Goal: Communication & Community: Ask a question

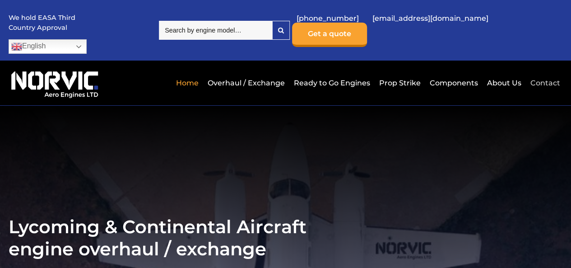
click at [544, 72] on link "Contact" at bounding box center [544, 83] width 32 height 22
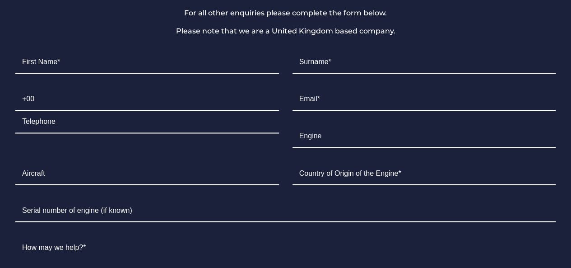
scroll to position [702, 0]
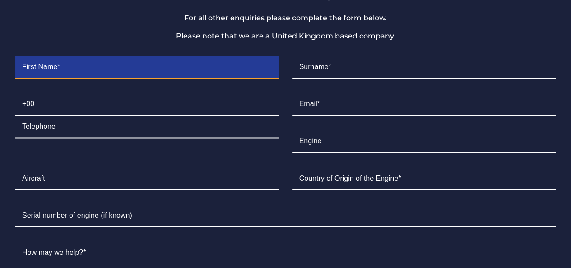
click at [125, 56] on input "Contact form" at bounding box center [147, 67] width 264 height 23
type input "Tunis"
type input "Scott"
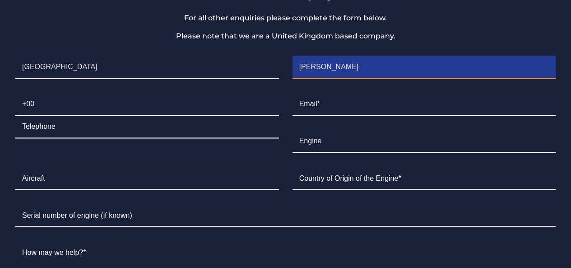
type input "971260247566"
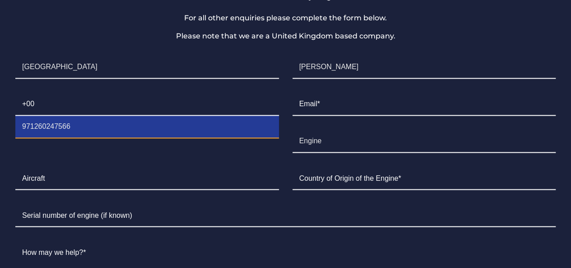
type input "procurements@etihadairways-projects.com"
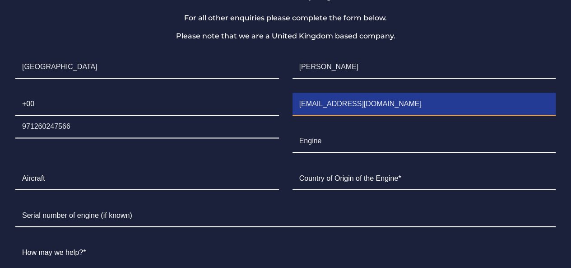
type input "United Arab Emirates"
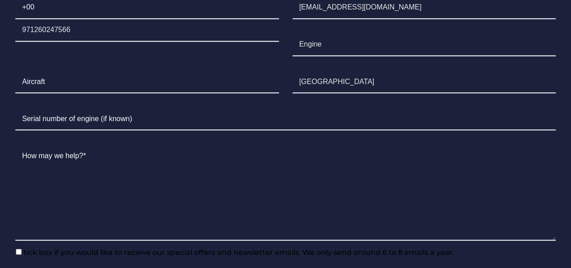
scroll to position [811, 0]
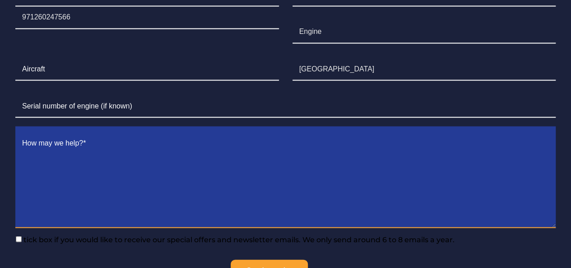
click at [127, 132] on textarea "Contact form" at bounding box center [285, 180] width 540 height 96
paste textarea "Etihad Airways is excited to extend this invitation to your esteemed company to…"
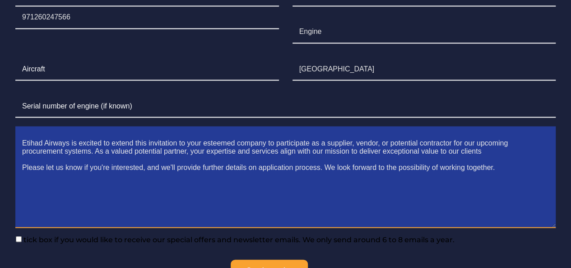
type textarea "Etihad Airways is excited to extend this invitation to your esteemed company to…"
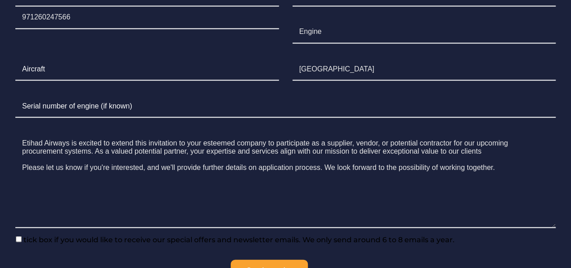
drag, startPoint x: 19, startPoint y: 206, endPoint x: 60, endPoint y: 214, distance: 41.8
click at [19, 236] on input"] "tick box if you would like to receive our special offers and newsletter emails.…" at bounding box center [19, 239] width 6 height 6
click at [16, 236] on input"] "tick box if you would like to receive our special offers and newsletter emails.…" at bounding box center [19, 239] width 6 height 6
checkbox input"] "false"
click at [257, 259] on input "Send enquiry" at bounding box center [269, 271] width 77 height 24
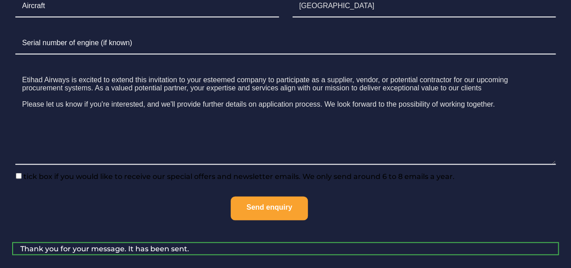
scroll to position [896, 0]
